Goal: Task Accomplishment & Management: Manage account settings

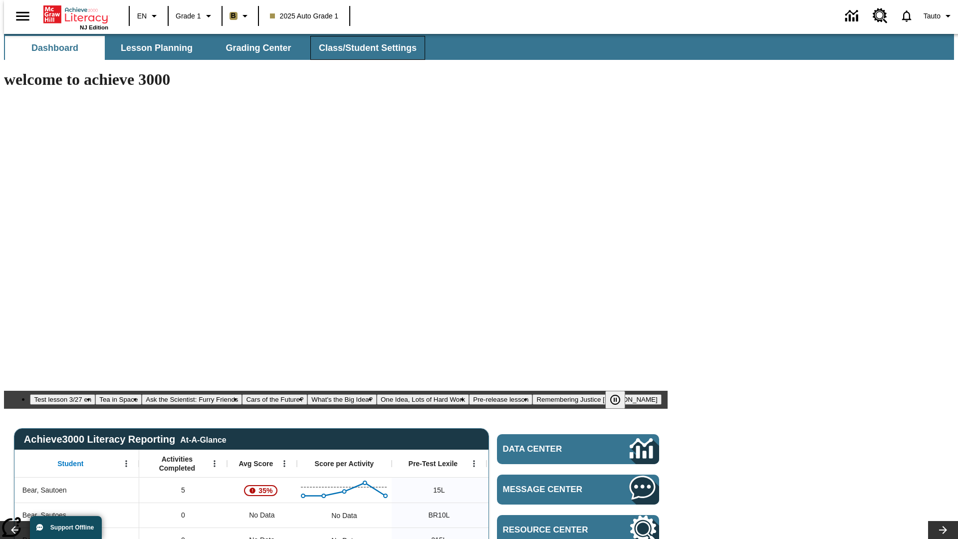
click at [362, 48] on span "Class/Student Settings" at bounding box center [368, 47] width 98 height 11
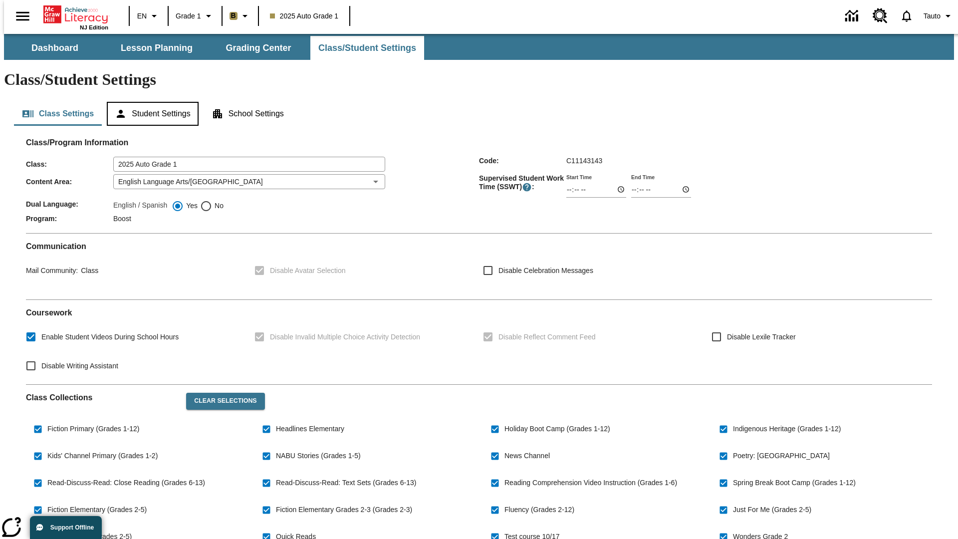
click at [150, 102] on button "Student Settings" at bounding box center [152, 114] width 91 height 24
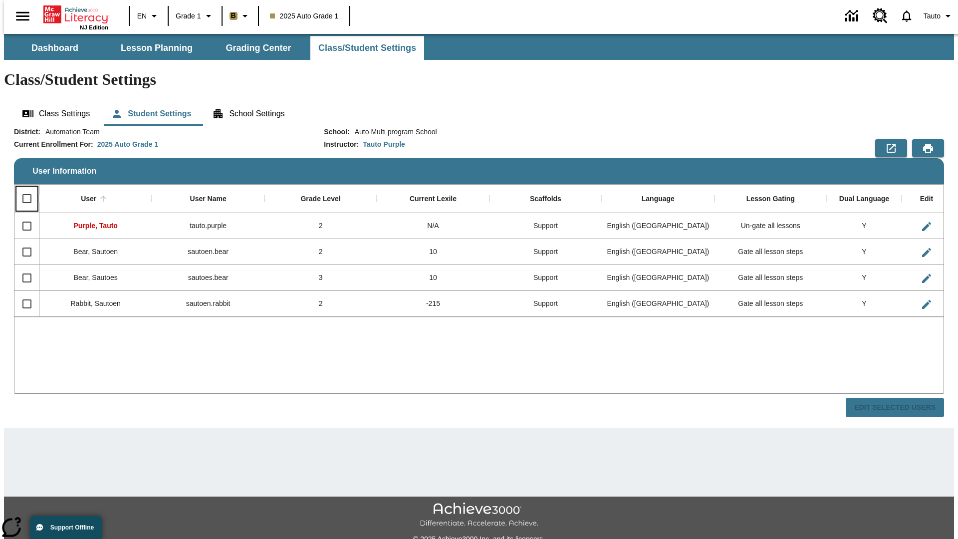
click at [22, 188] on input "Select all rows" at bounding box center [26, 198] width 21 height 21
checkbox input "true"
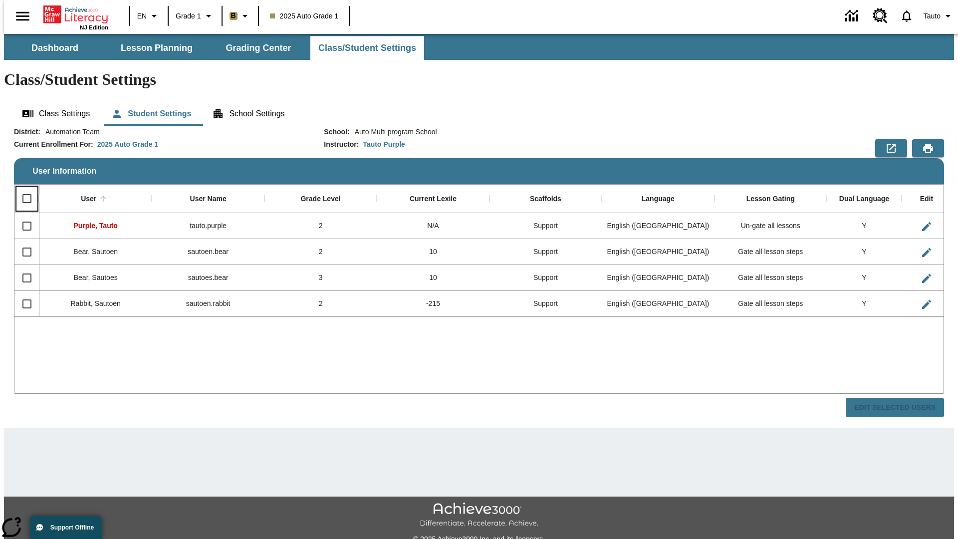
checkbox input "true"
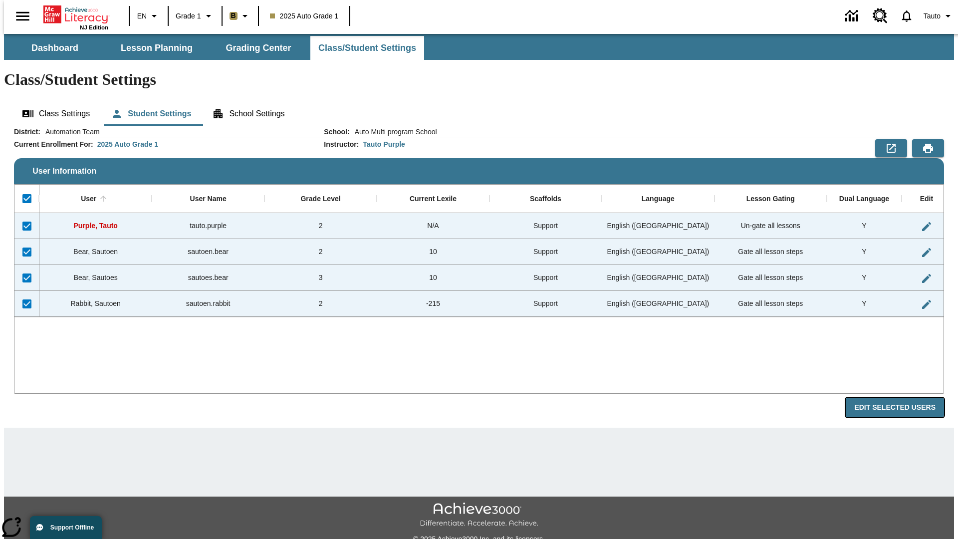
click at [903, 398] on button "Edit Selected Users" at bounding box center [895, 407] width 98 height 19
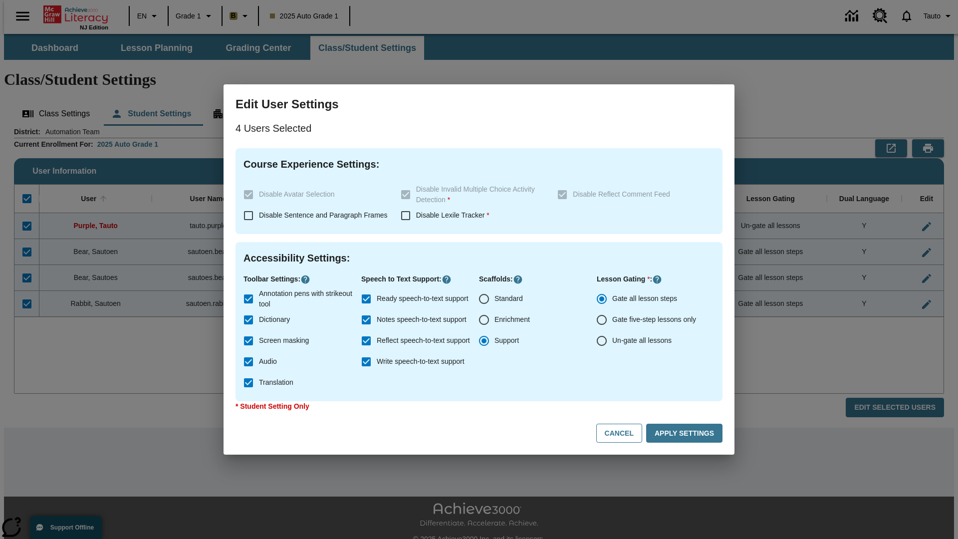
click at [484, 320] on input "Enrichment" at bounding box center [483, 319] width 21 height 21
click at [624, 433] on button "Cancel" at bounding box center [619, 433] width 46 height 19
radio input "false"
radio input "true"
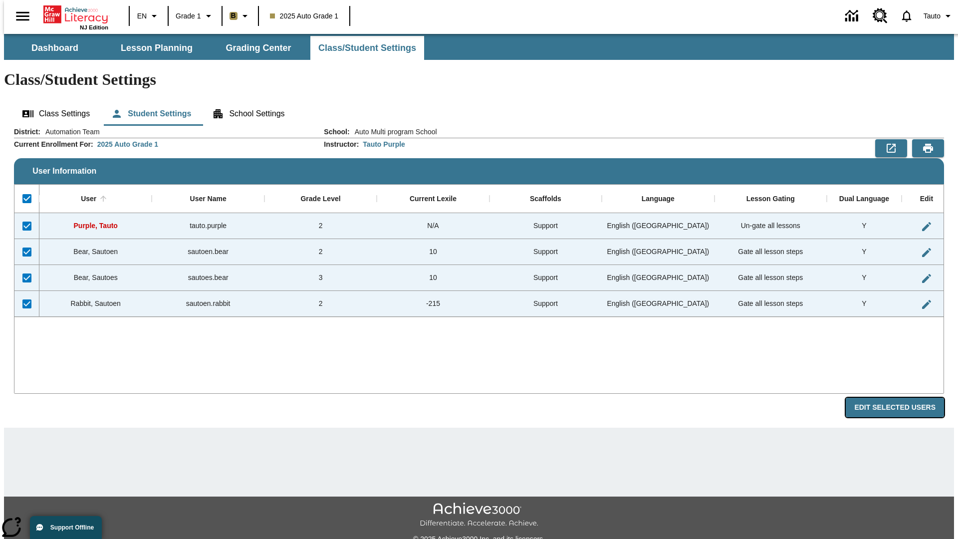
click at [903, 398] on button "Edit Selected Users" at bounding box center [895, 407] width 98 height 19
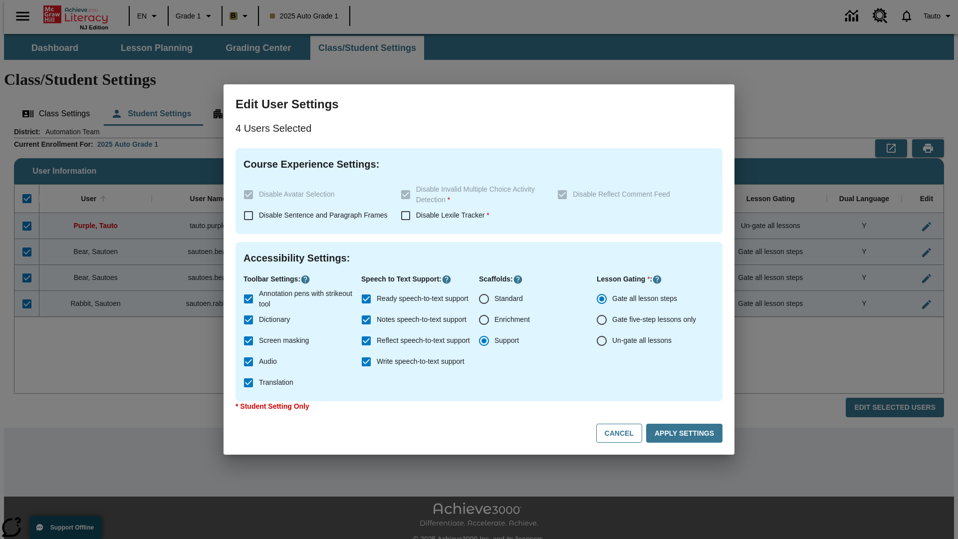
click at [484, 320] on input "Enrichment" at bounding box center [483, 319] width 21 height 21
click at [686, 433] on button "Apply Settings" at bounding box center [684, 433] width 76 height 19
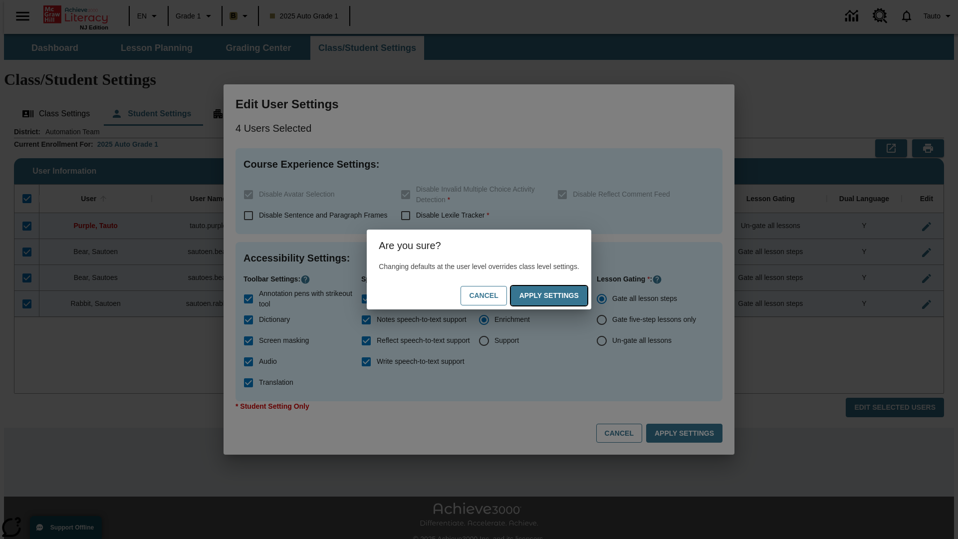
click at [559, 295] on button "Apply Settings" at bounding box center [549, 295] width 76 height 19
radio input "false"
radio input "true"
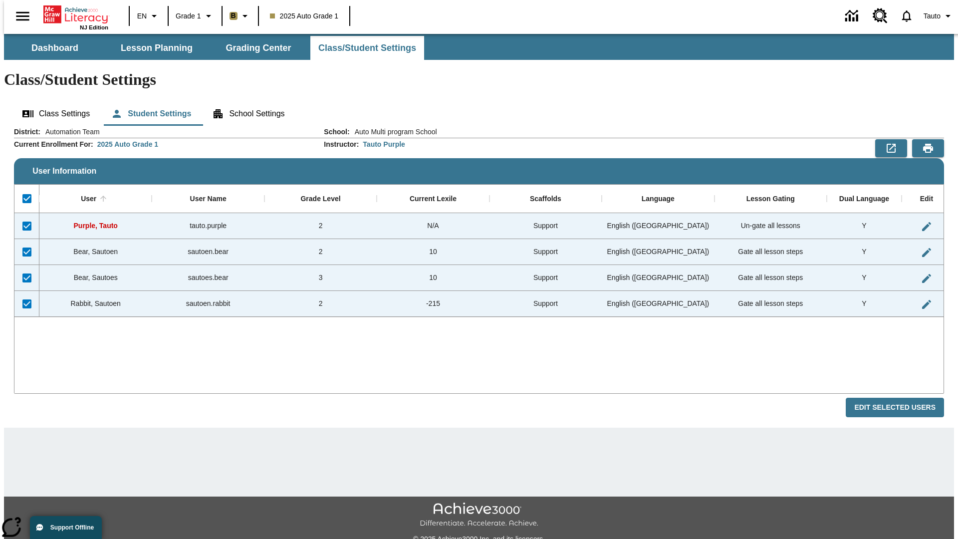
checkbox input "false"
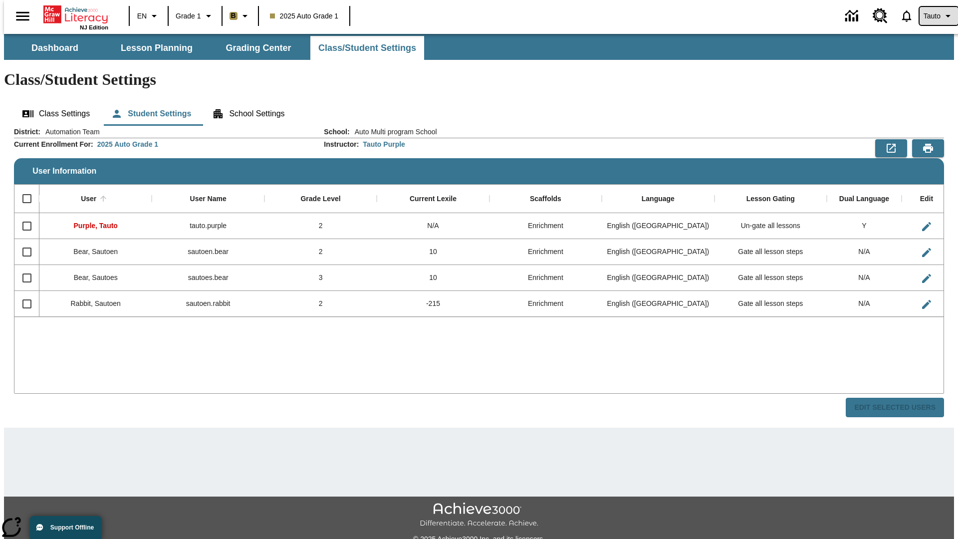
click at [934, 16] on span "Tauto" at bounding box center [932, 16] width 17 height 10
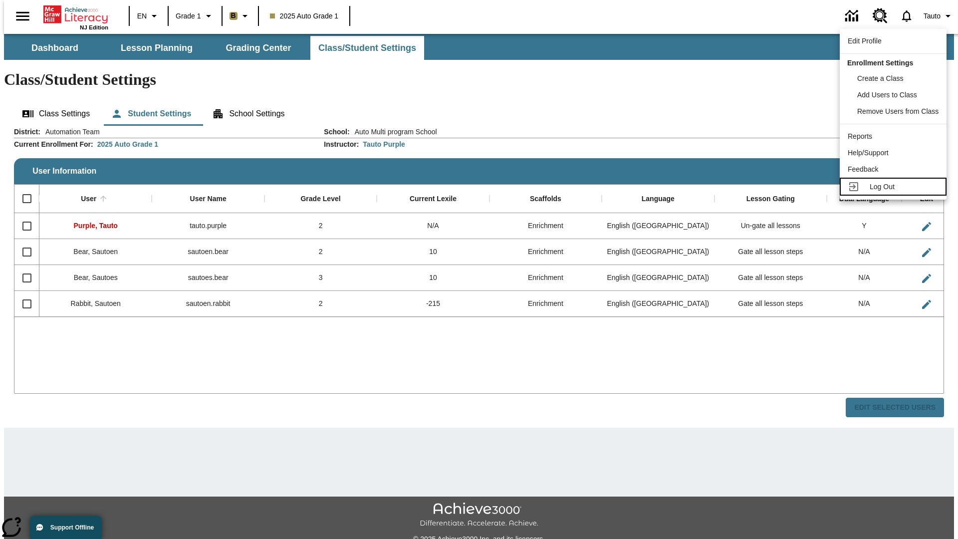
click at [895, 187] on span "Log Out" at bounding box center [882, 187] width 25 height 8
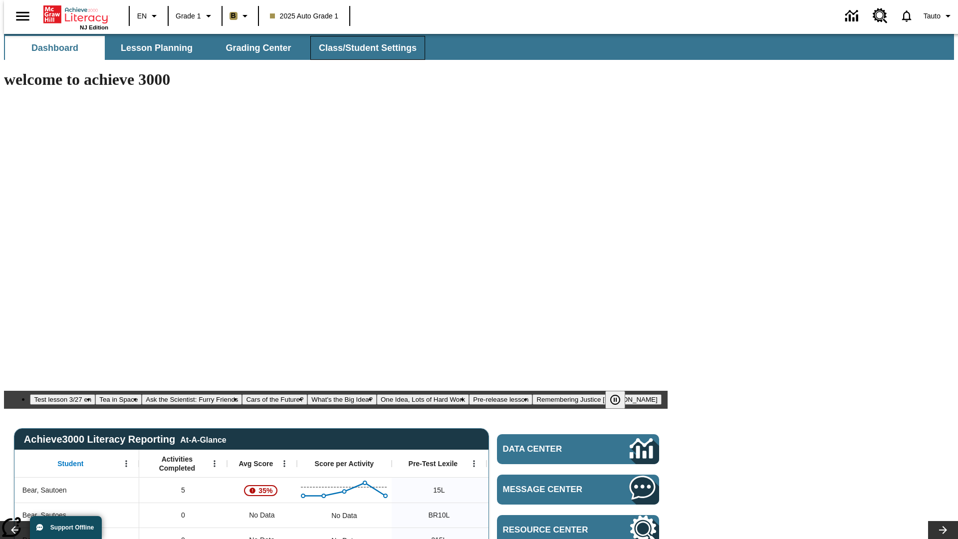
click at [362, 48] on span "Class/Student Settings" at bounding box center [368, 47] width 98 height 11
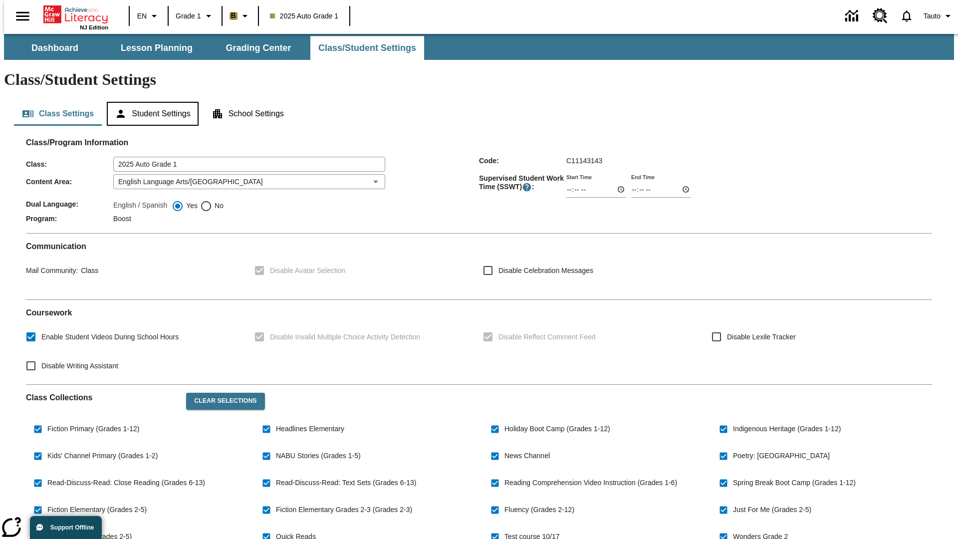
click at [150, 102] on button "Student Settings" at bounding box center [152, 114] width 91 height 24
